Goal: Information Seeking & Learning: Learn about a topic

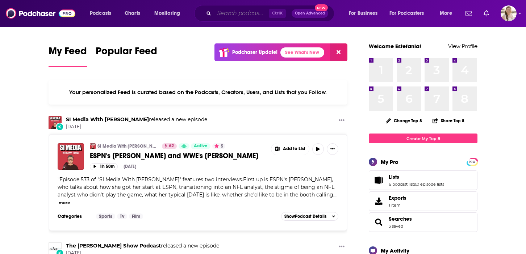
click at [238, 9] on input "Search podcasts, credits, & more..." at bounding box center [241, 14] width 55 height 12
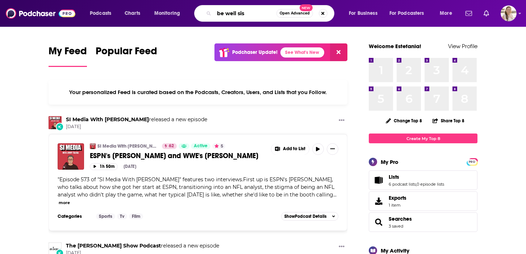
type input "be well sis"
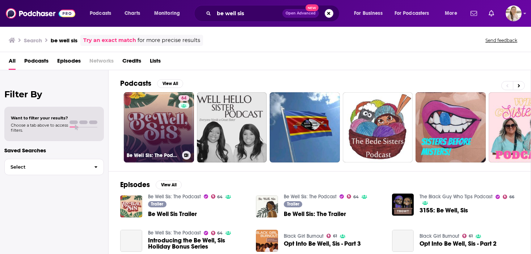
click at [166, 104] on link "64 Be Well Sis: The Podcast" at bounding box center [159, 127] width 70 height 70
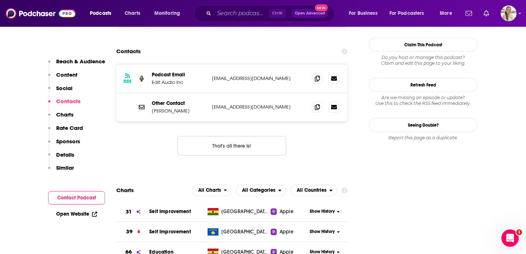
scroll to position [760, 0]
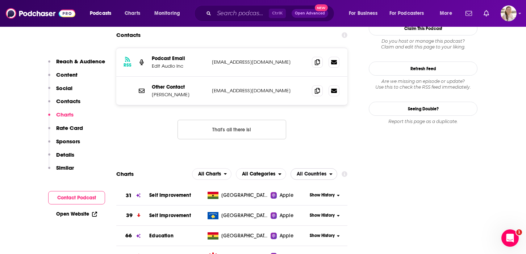
click at [324, 172] on span "All Countries" at bounding box center [311, 174] width 30 height 5
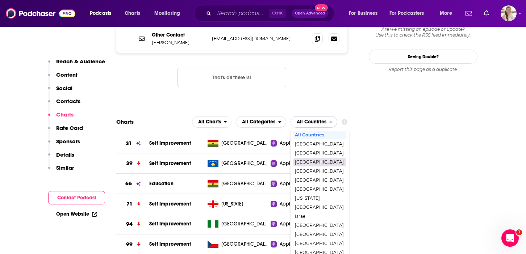
scroll to position [832, 0]
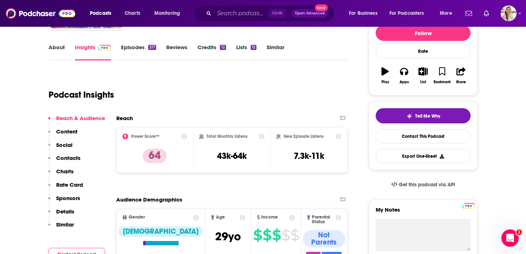
scroll to position [0, 0]
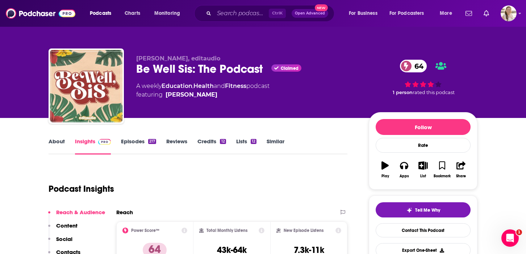
click at [62, 145] on link "About" at bounding box center [56, 146] width 16 height 17
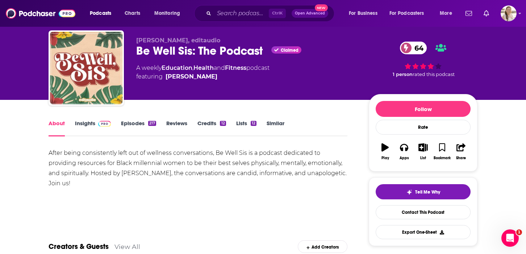
scroll to position [36, 0]
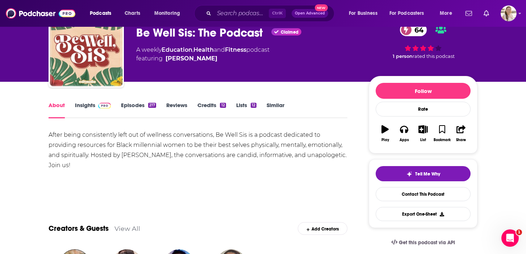
drag, startPoint x: 127, startPoint y: 168, endPoint x: 47, endPoint y: 139, distance: 85.1
copy div "After being consistently left out of wellness conversations, Be Well Sis is a p…"
click at [89, 103] on link "Insights" at bounding box center [93, 110] width 36 height 17
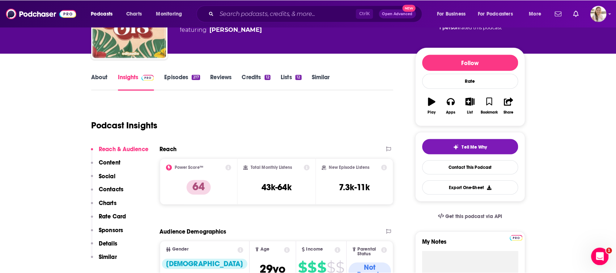
scroll to position [65, 0]
